Goal: Task Accomplishment & Management: Manage account settings

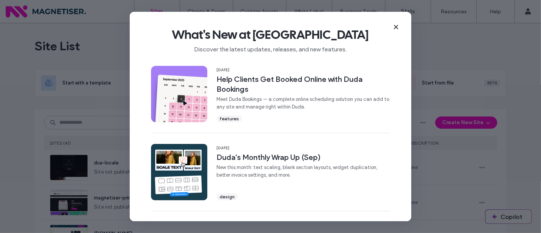
click at [395, 25] on icon at bounding box center [396, 27] width 6 height 6
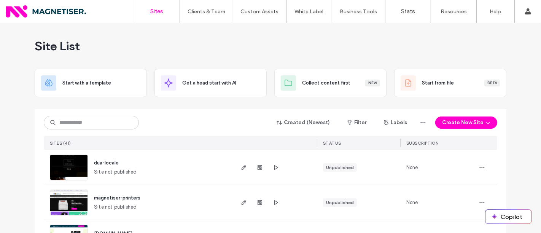
scroll to position [103, 0]
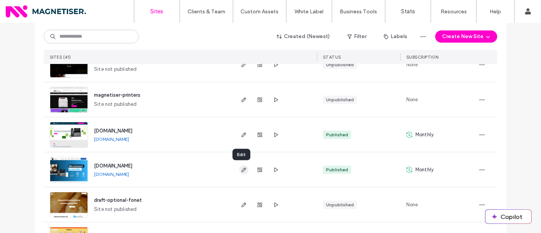
click at [243, 168] on icon "button" at bounding box center [244, 170] width 6 height 6
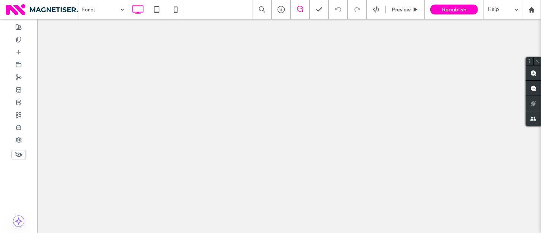
click at [18, 142] on div at bounding box center [270, 116] width 541 height 233
click at [16, 140] on use at bounding box center [18, 139] width 5 height 5
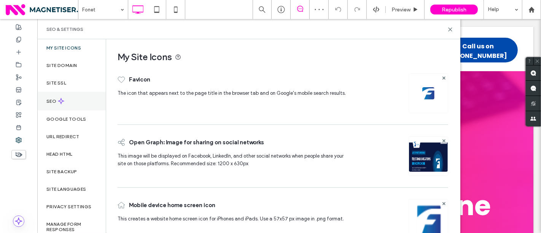
click at [65, 151] on label "Head HTML" at bounding box center [59, 153] width 26 height 5
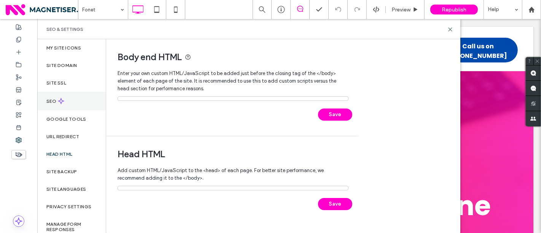
scroll to position [63, 0]
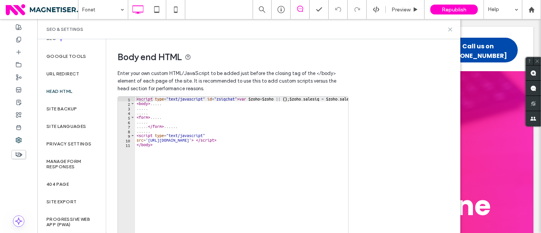
click at [450, 29] on use at bounding box center [450, 29] width 3 height 3
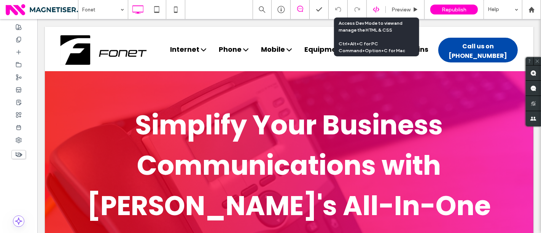
click at [376, 8] on use at bounding box center [376, 9] width 6 height 6
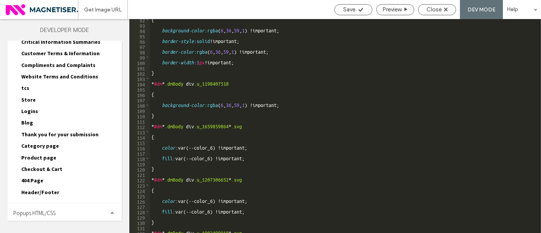
scroll to position [0, 0]
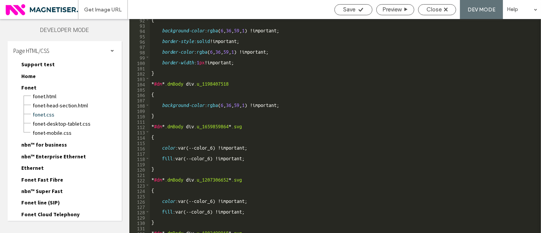
click at [31, 85] on span "Fonet" at bounding box center [28, 87] width 15 height 7
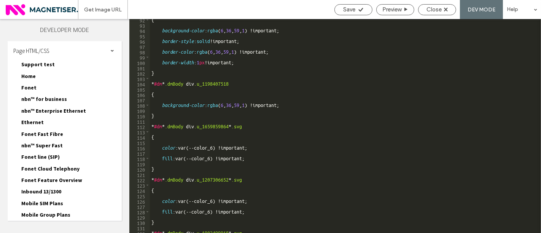
click at [31, 85] on span "Fonet" at bounding box center [28, 87] width 15 height 7
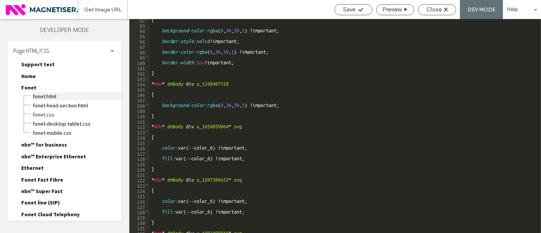
click at [43, 95] on span "Fonet.html" at bounding box center [76, 96] width 89 height 8
type textarea "**********"
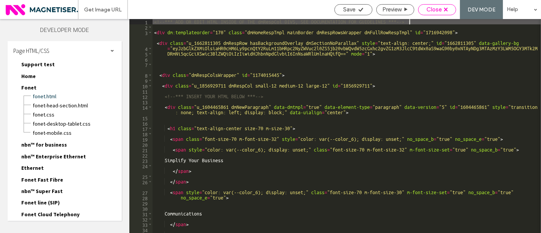
click at [445, 7] on div "Close" at bounding box center [436, 9] width 37 height 7
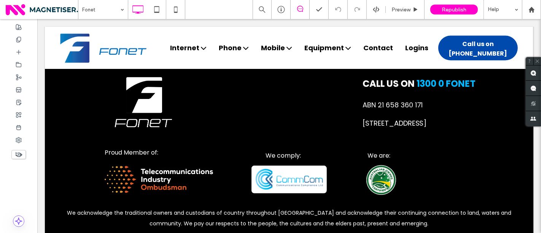
scroll to position [2855, 0]
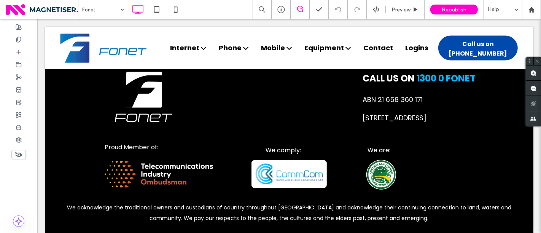
click at [20, 142] on icon at bounding box center [19, 140] width 6 height 6
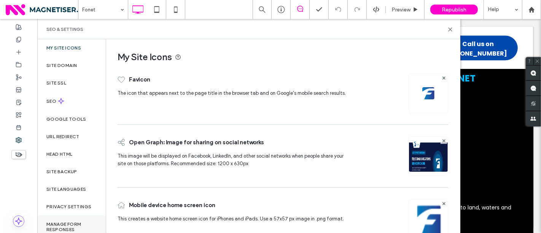
scroll to position [0, 0]
click at [86, 154] on div "Head HTML" at bounding box center [71, 153] width 68 height 17
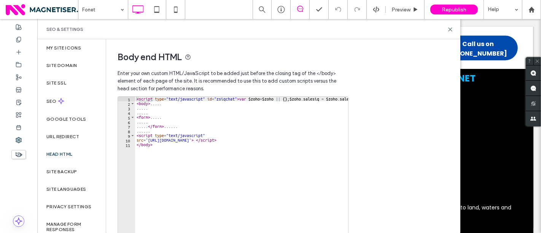
type textarea "*******"
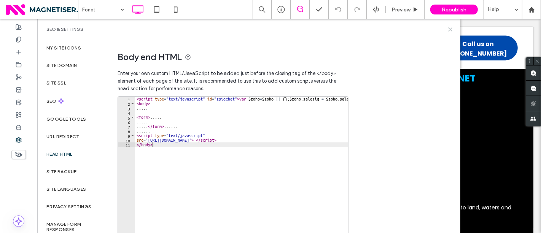
click at [449, 28] on icon at bounding box center [450, 30] width 6 height 6
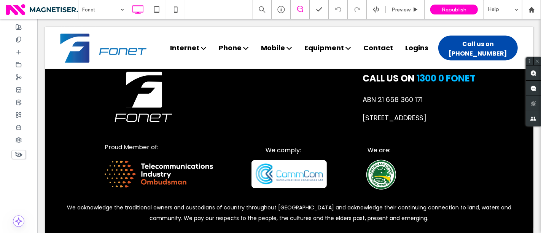
click at [28, 41] on div at bounding box center [18, 39] width 37 height 13
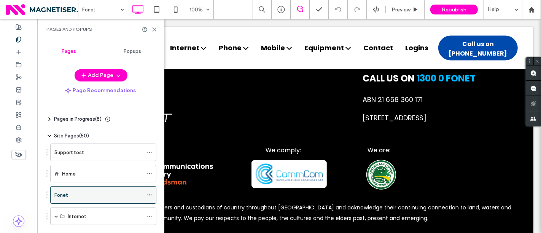
click at [148, 195] on icon at bounding box center [149, 194] width 5 height 5
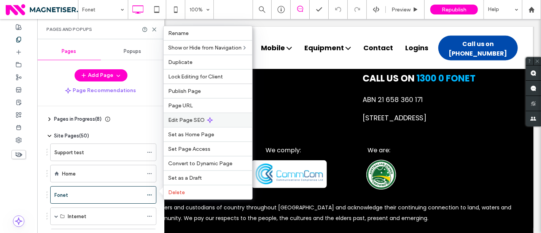
click at [196, 124] on div "Edit Page SEO" at bounding box center [208, 120] width 89 height 14
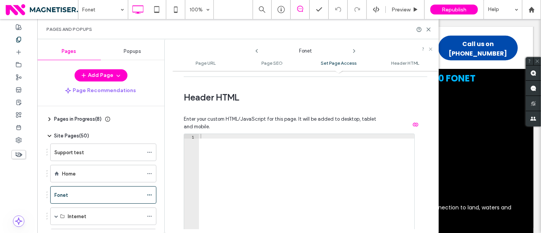
scroll to position [727, 0]
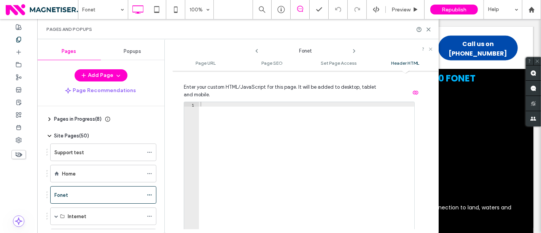
click at [272, 126] on div at bounding box center [307, 182] width 216 height 161
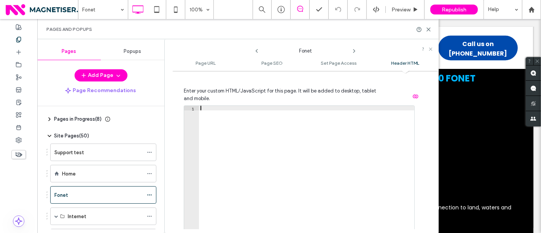
click at [296, 149] on div at bounding box center [307, 186] width 216 height 161
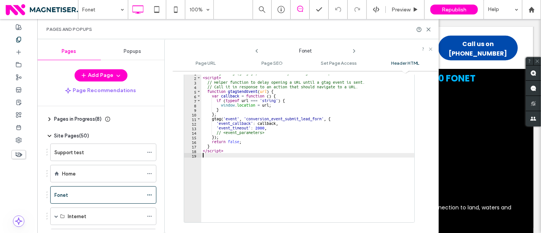
scroll to position [787, 0]
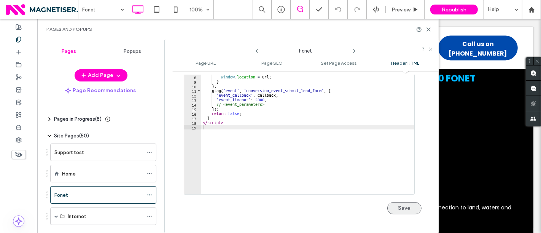
click at [402, 209] on button "Save" at bounding box center [404, 208] width 34 height 12
click at [431, 50] on use at bounding box center [430, 49] width 3 height 3
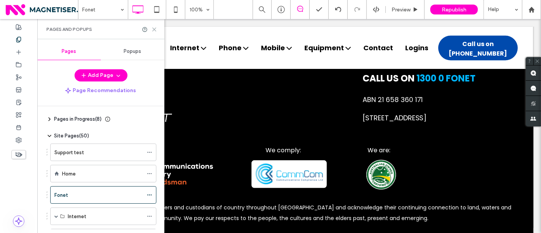
click at [152, 29] on icon at bounding box center [154, 30] width 6 height 6
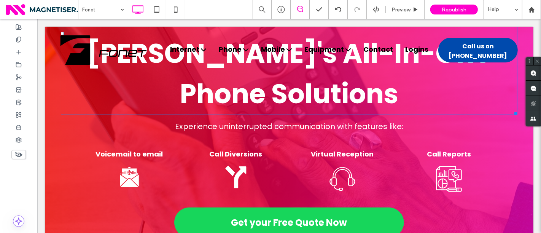
scroll to position [0, 0]
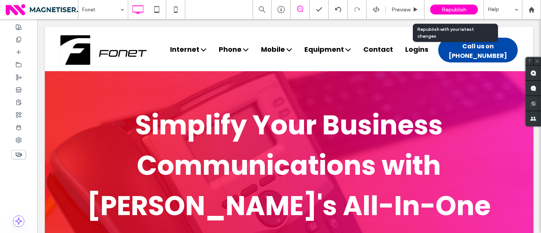
click at [454, 9] on span "Republish" at bounding box center [454, 9] width 25 height 6
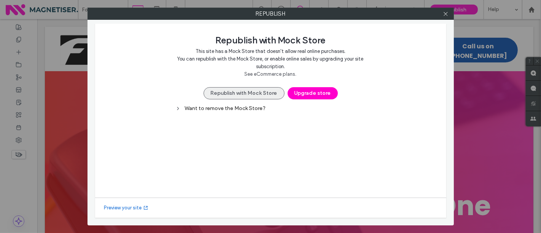
click at [229, 88] on button "Republish with Mock Store" at bounding box center [244, 93] width 81 height 12
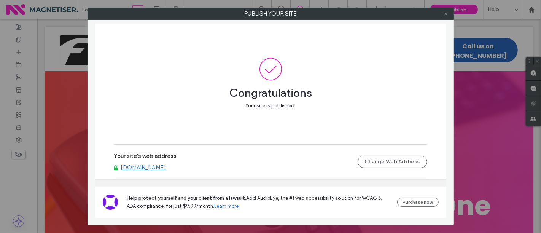
click at [444, 13] on icon at bounding box center [446, 14] width 6 height 6
